Goal: Use online tool/utility: Utilize a website feature to perform a specific function

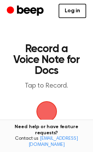
click at [49, 107] on span "button" at bounding box center [46, 111] width 19 height 19
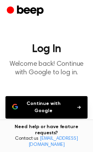
click at [59, 108] on button "Continue with Google" at bounding box center [46, 107] width 82 height 22
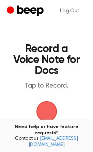
click at [42, 114] on span "button" at bounding box center [46, 111] width 19 height 19
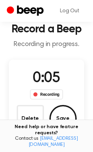
scroll to position [25, 0]
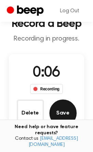
click at [56, 115] on button "Save" at bounding box center [62, 112] width 27 height 27
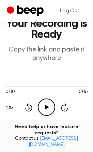
click at [51, 108] on icon "Play Audio" at bounding box center [46, 106] width 17 height 17
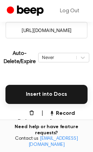
scroll to position [133, 0]
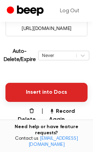
click at [58, 88] on button "Insert into Docs" at bounding box center [46, 92] width 82 height 19
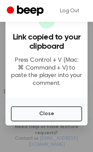
scroll to position [112, 0]
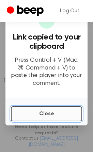
click at [58, 110] on button "Close" at bounding box center [46, 113] width 71 height 15
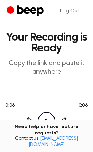
scroll to position [0, 0]
